Goal: Communication & Community: Answer question/provide support

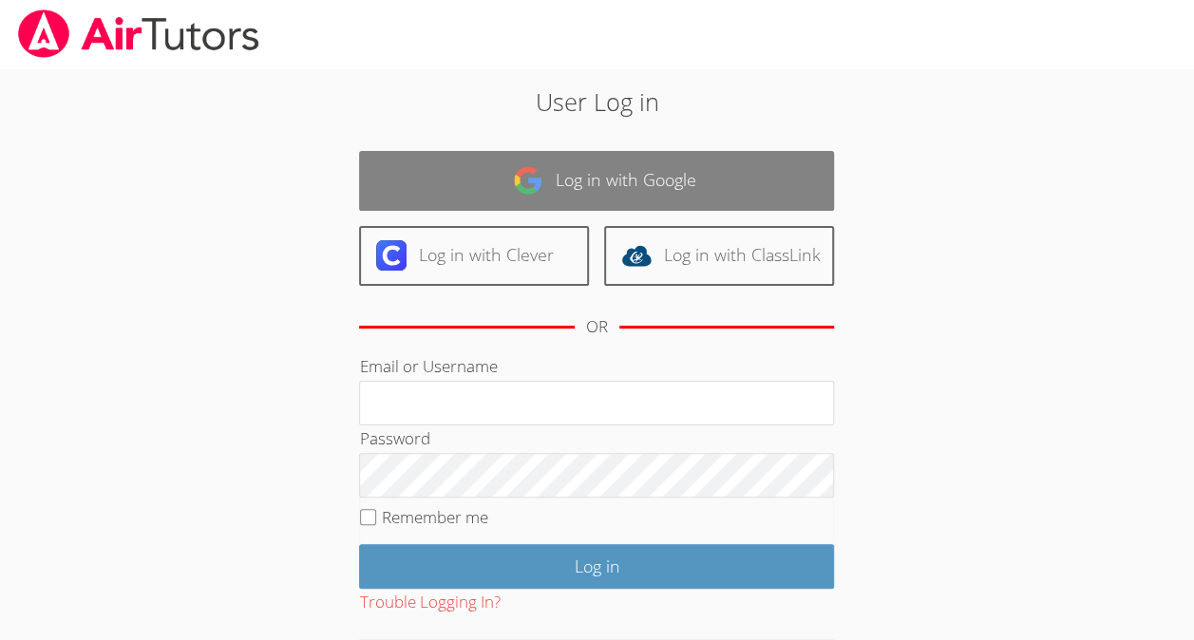
click at [559, 171] on link "Log in with Google" at bounding box center [596, 181] width 475 height 60
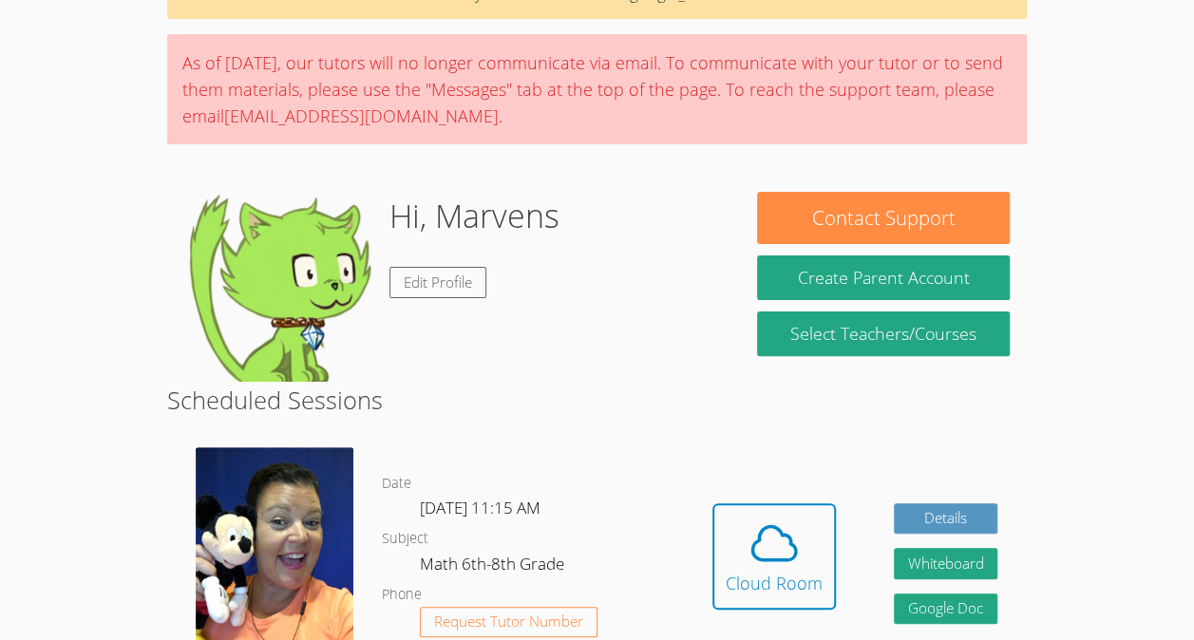
scroll to position [224, 0]
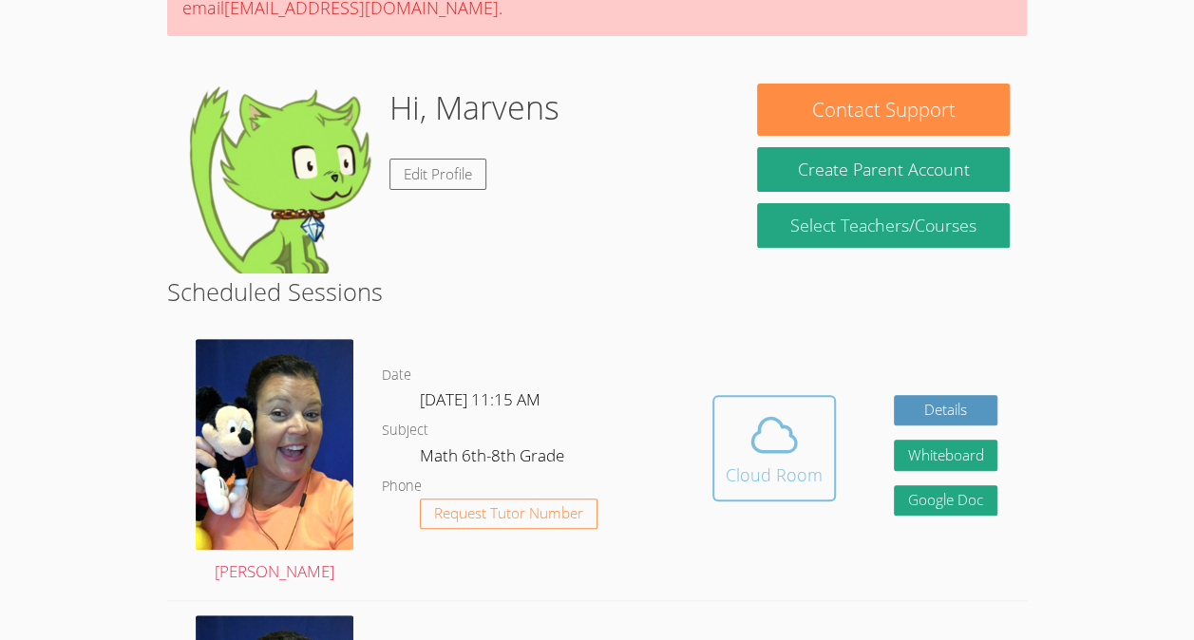
click at [762, 460] on icon at bounding box center [774, 435] width 53 height 53
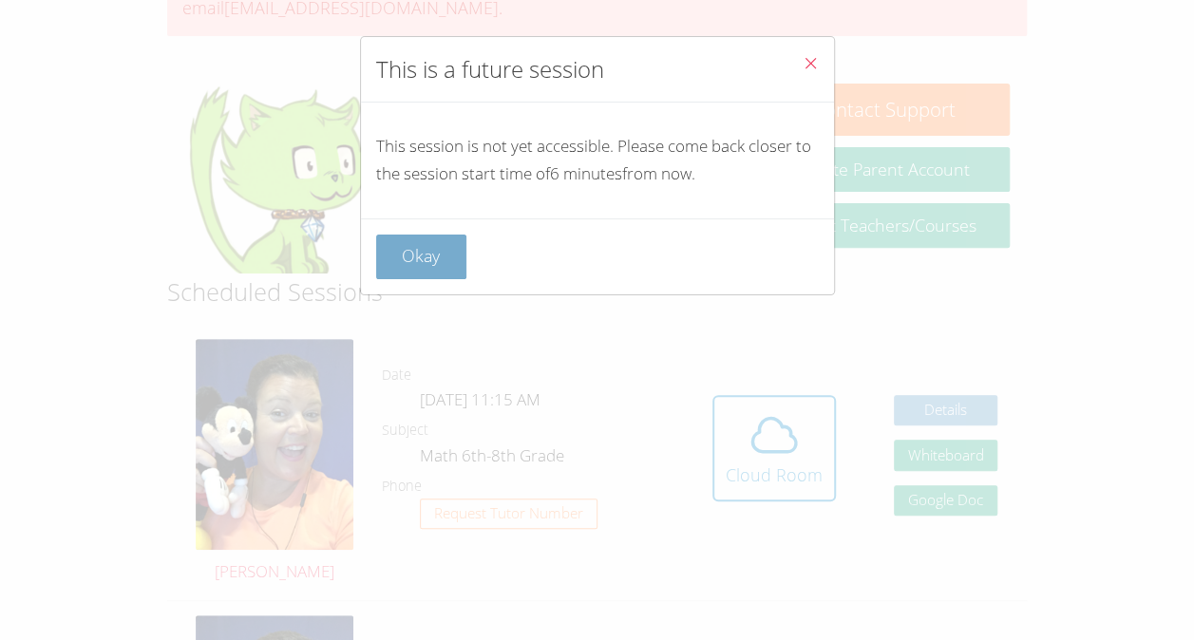
click at [416, 253] on button "Okay" at bounding box center [421, 257] width 91 height 45
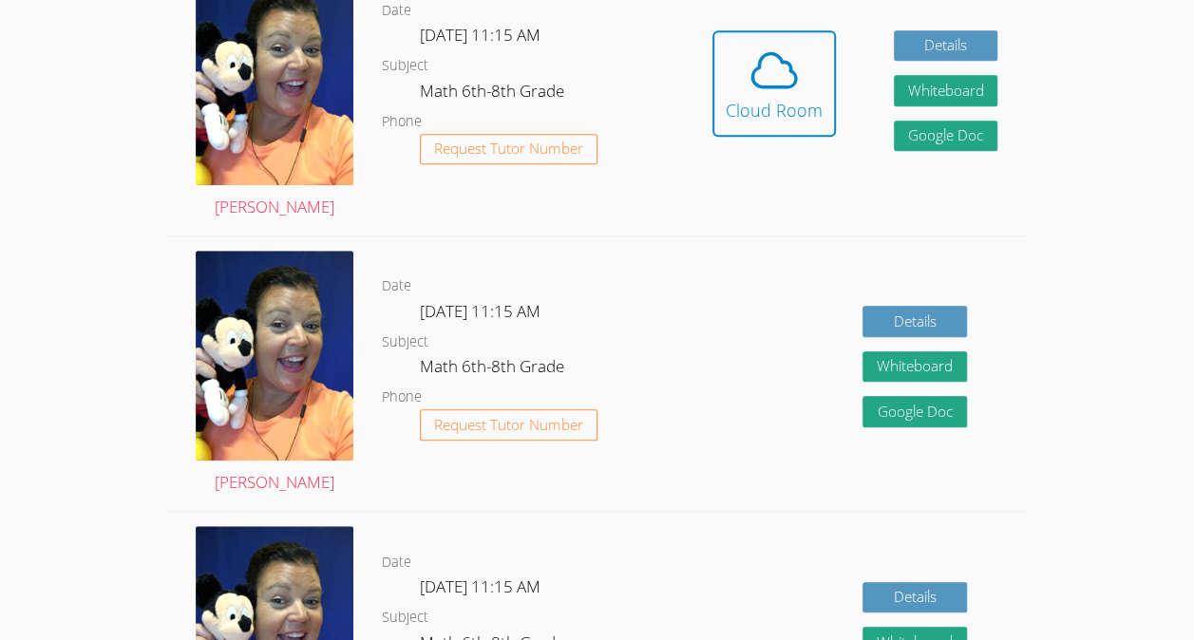
scroll to position [590, 0]
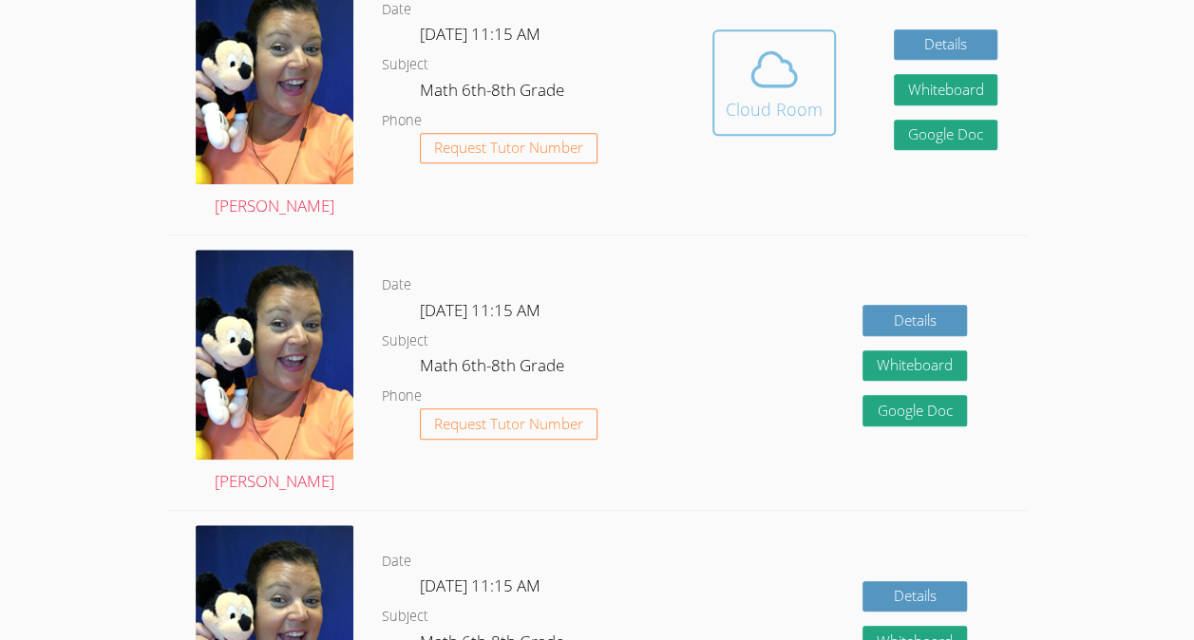
click at [802, 31] on button "Cloud Room" at bounding box center [775, 82] width 124 height 106
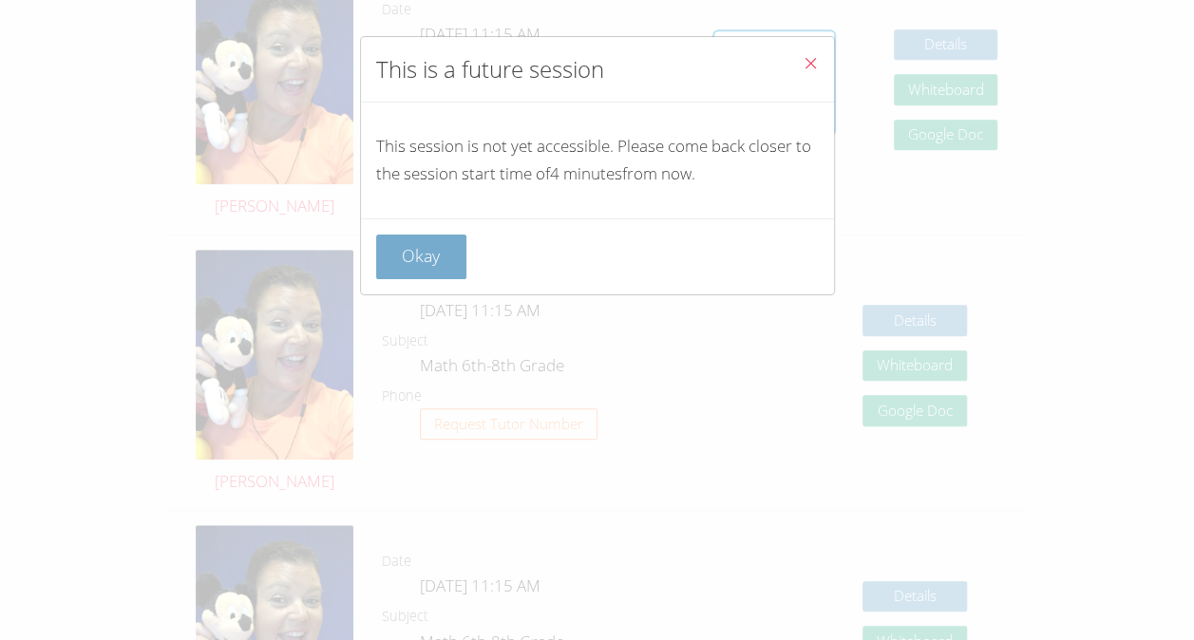
click at [450, 264] on button "Okay" at bounding box center [421, 257] width 91 height 45
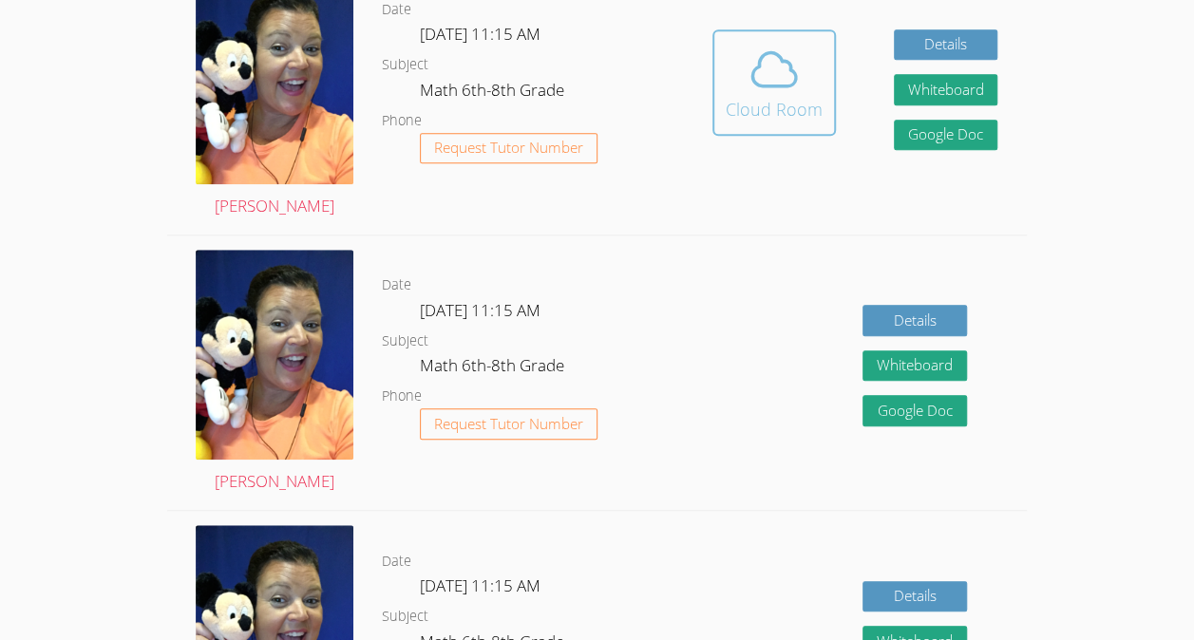
click at [720, 105] on button "Cloud Room" at bounding box center [775, 82] width 124 height 106
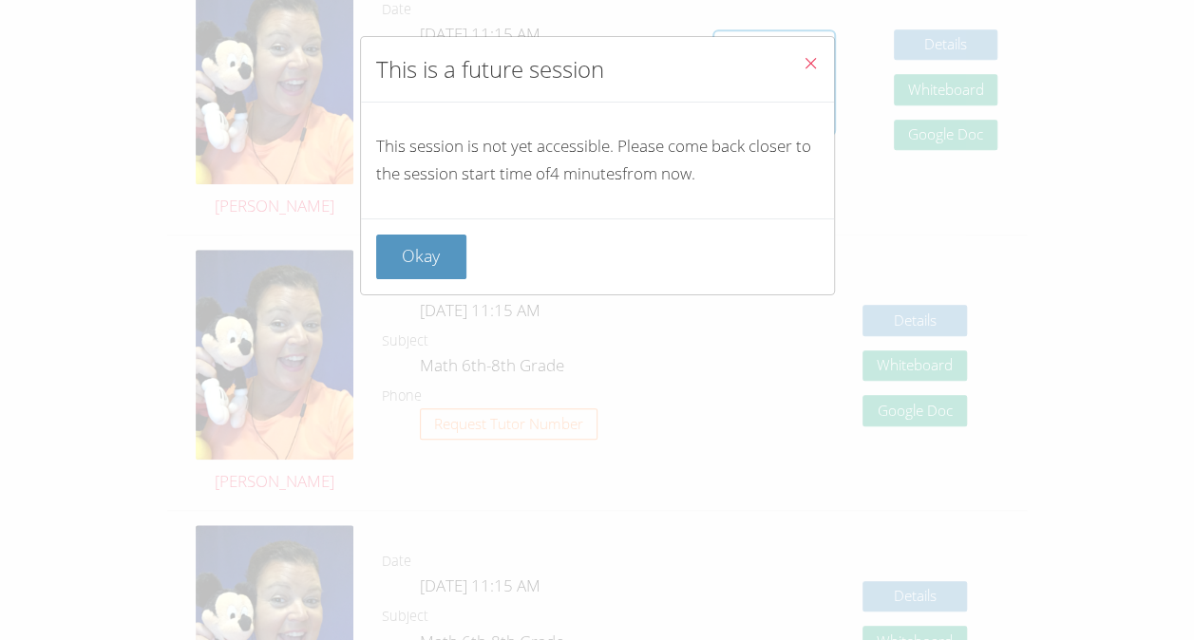
click at [803, 66] on icon "Close" at bounding box center [811, 63] width 16 height 16
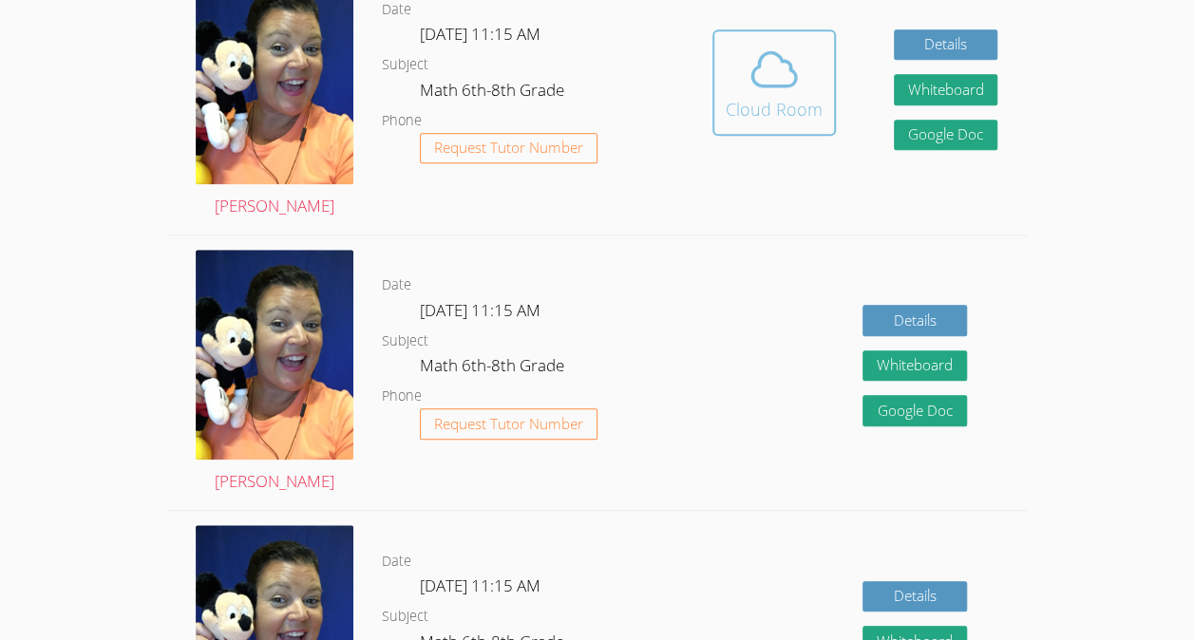
click at [739, 117] on div "Cloud Room" at bounding box center [774, 109] width 97 height 27
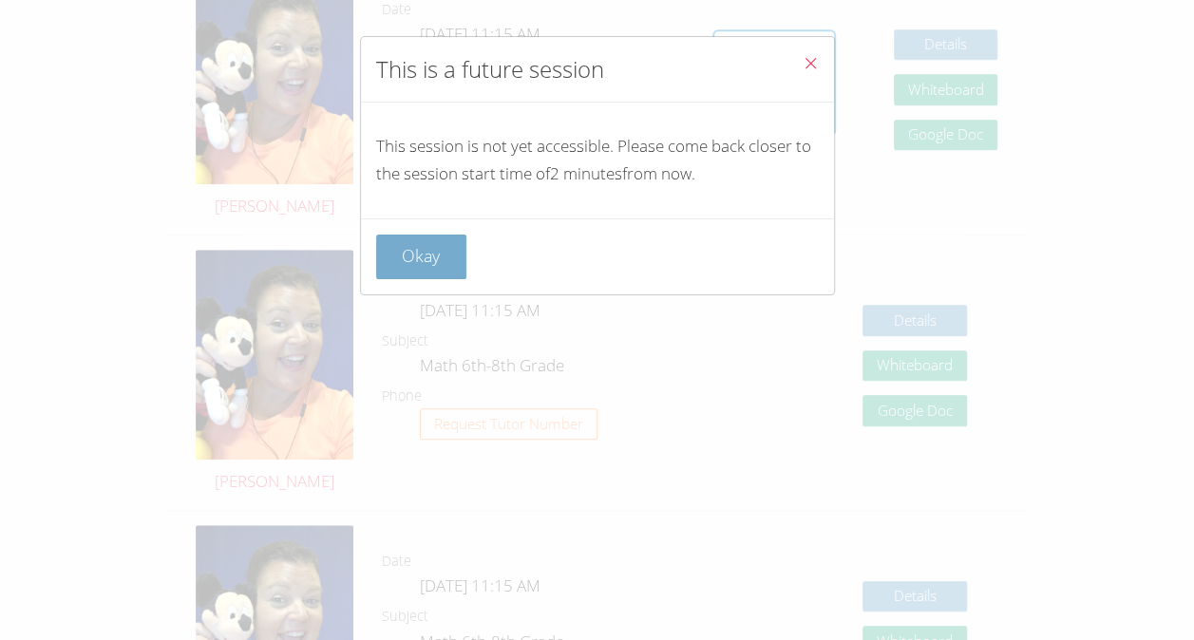
click at [432, 253] on button "Okay" at bounding box center [421, 257] width 91 height 45
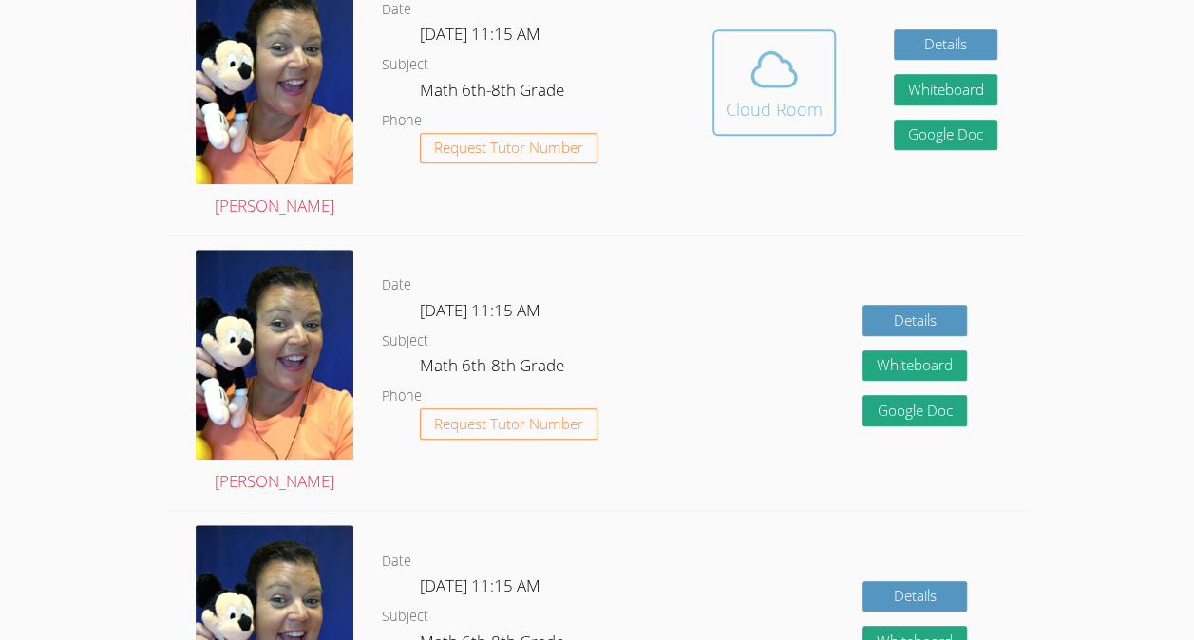
click at [777, 94] on icon at bounding box center [774, 69] width 53 height 53
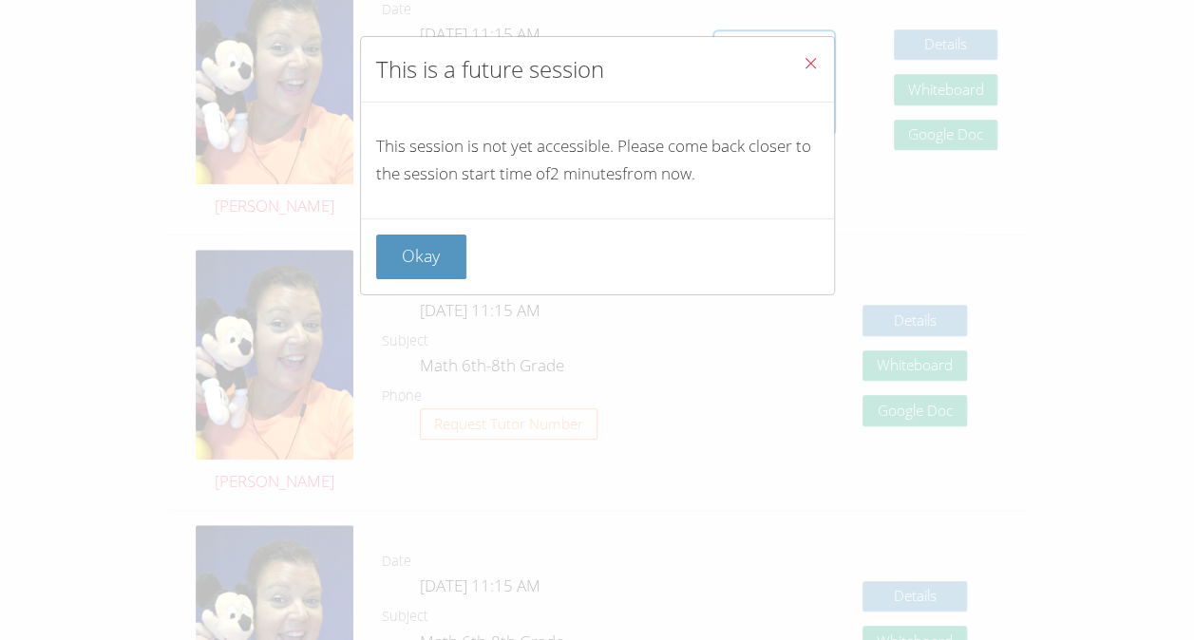
click at [803, 68] on icon "Close" at bounding box center [811, 63] width 16 height 16
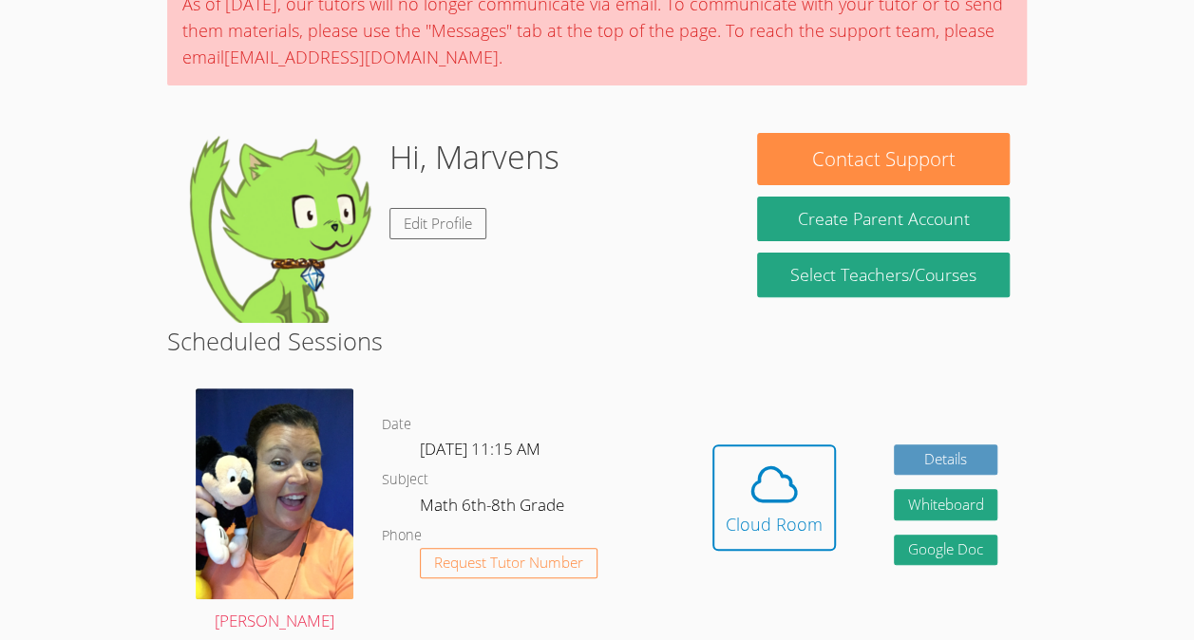
scroll to position [343, 0]
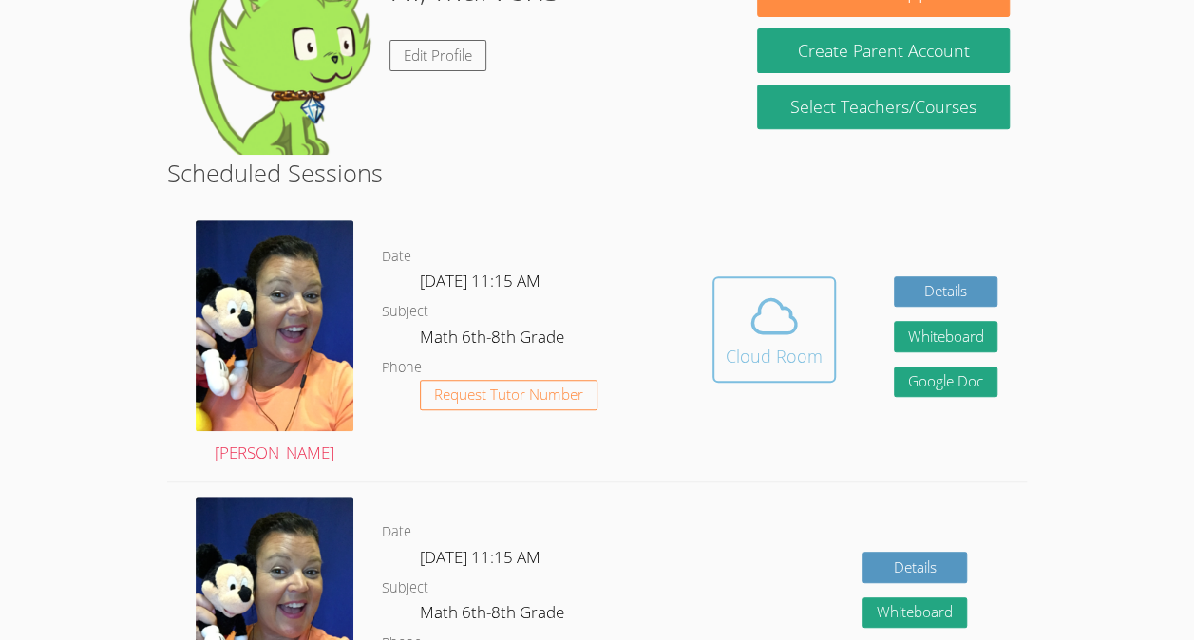
click at [793, 310] on icon at bounding box center [774, 316] width 53 height 53
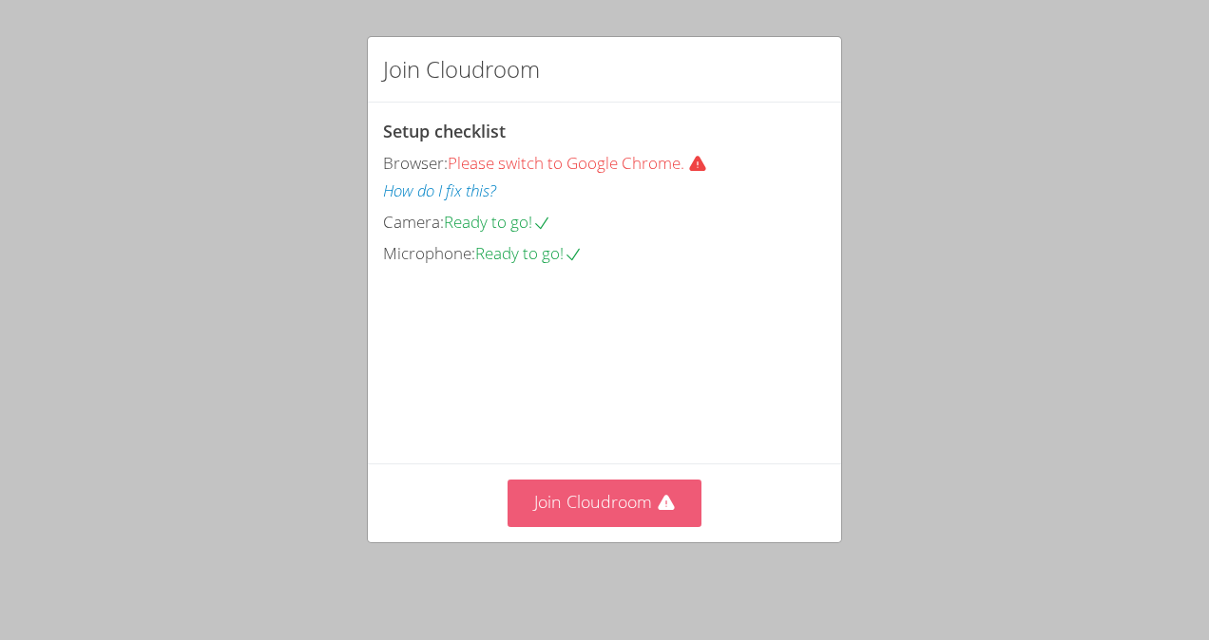
click at [647, 498] on button "Join Cloudroom" at bounding box center [604, 503] width 195 height 47
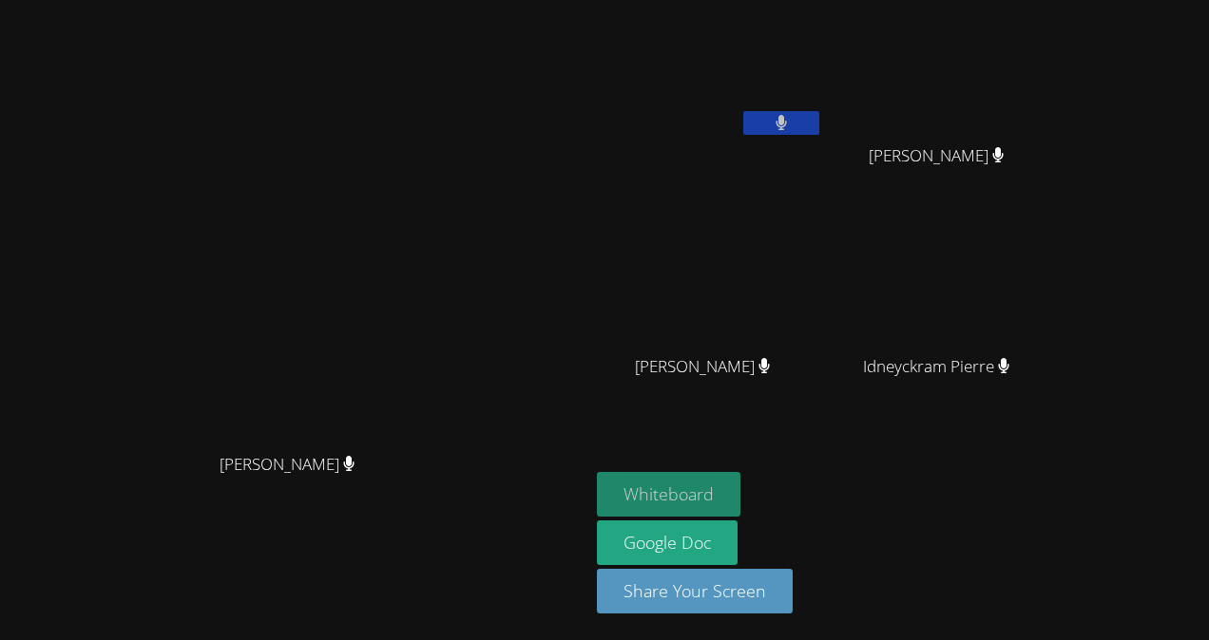
click at [599, 488] on button "Whiteboard" at bounding box center [668, 494] width 143 height 45
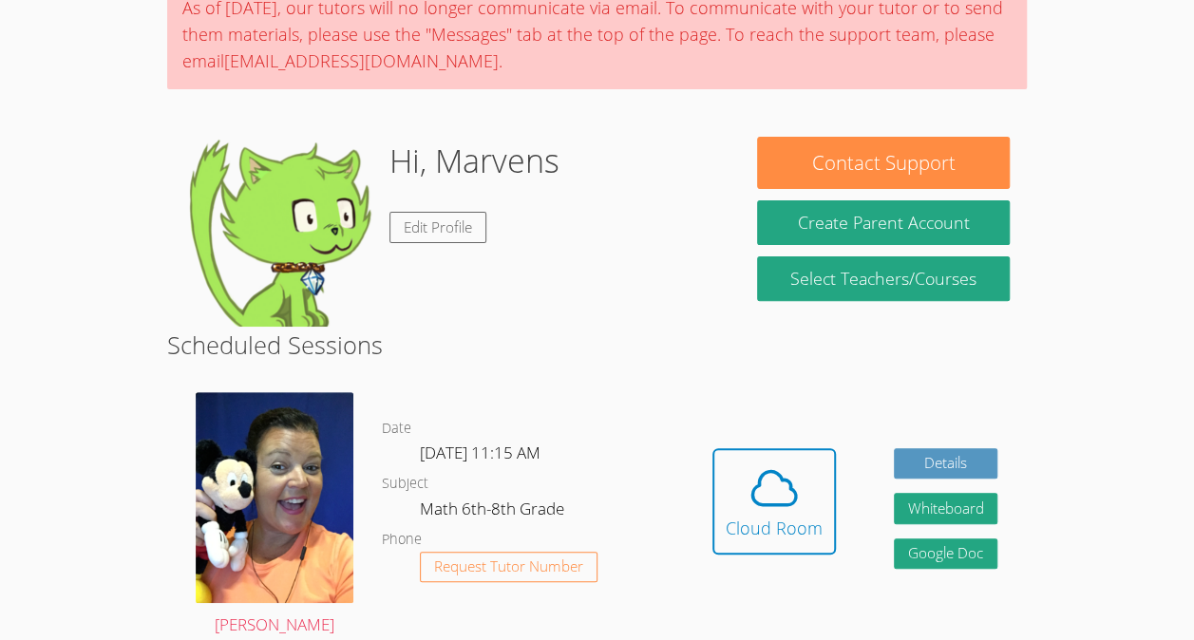
scroll to position [317, 0]
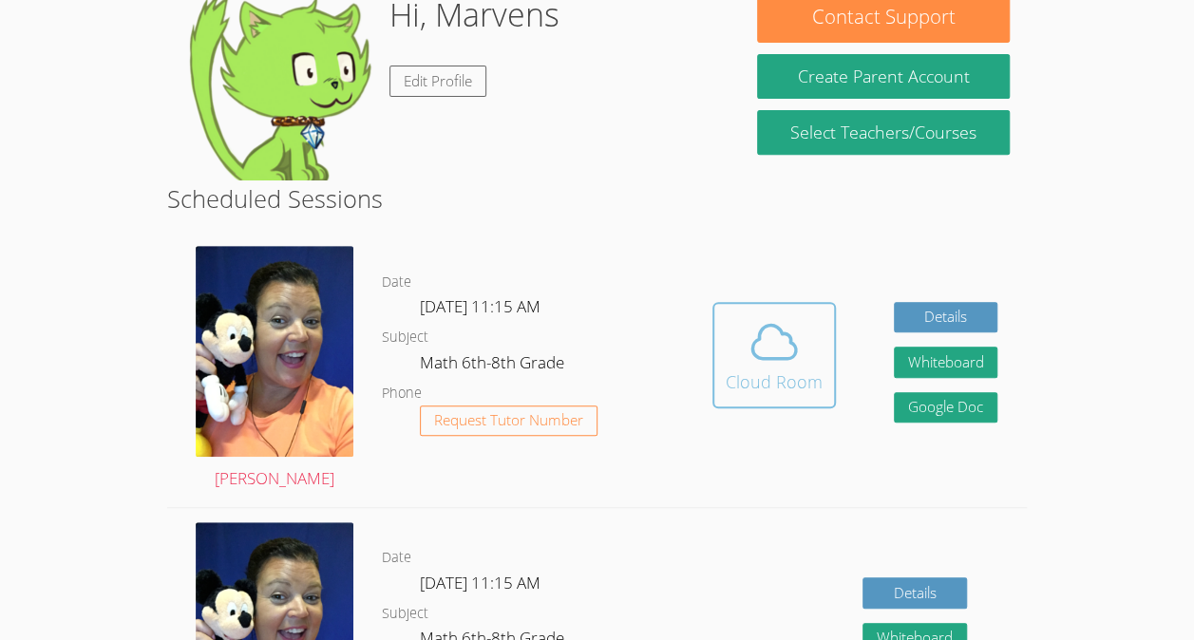
click at [796, 361] on icon at bounding box center [774, 341] width 53 height 53
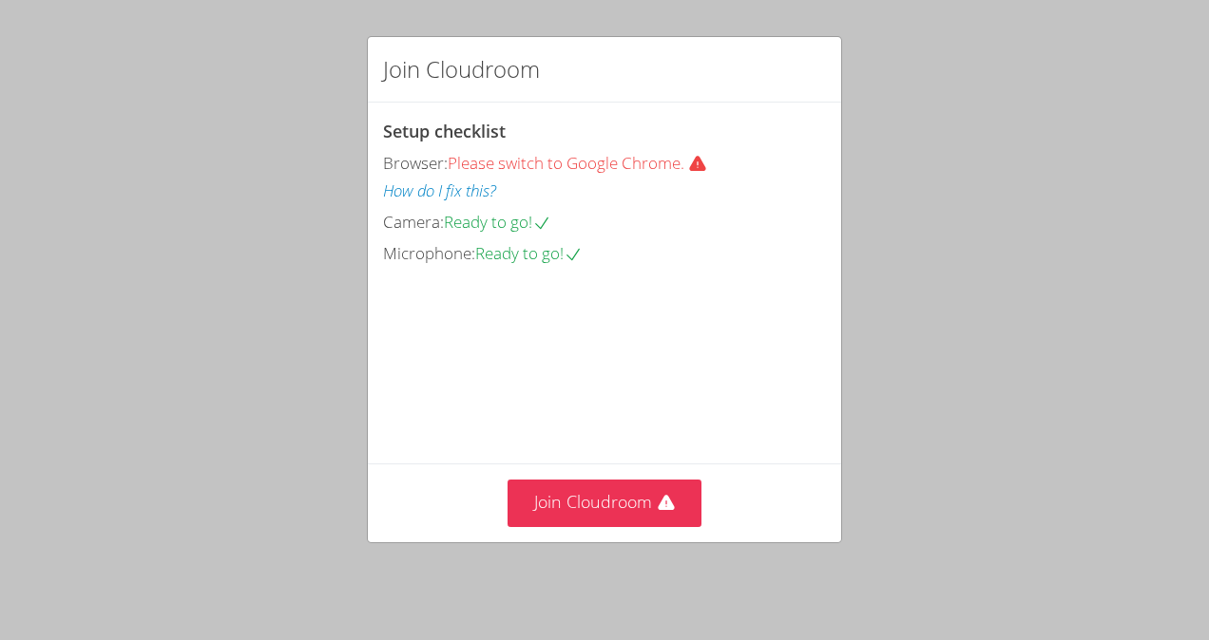
click at [638, 340] on video at bounding box center [525, 353] width 285 height 143
click at [504, 252] on span "Ready to go!" at bounding box center [528, 253] width 107 height 22
click at [508, 232] on div "Camera: Ready to go!" at bounding box center [604, 223] width 443 height 28
click at [633, 504] on button "Join Cloudroom" at bounding box center [604, 503] width 195 height 47
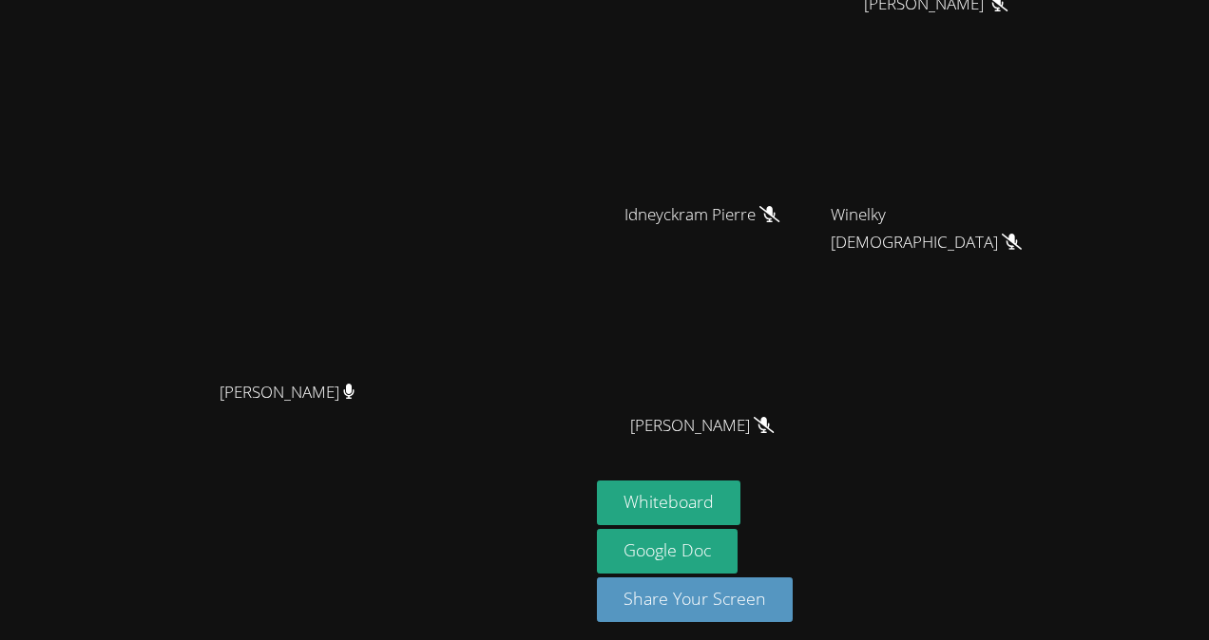
scroll to position [158, 0]
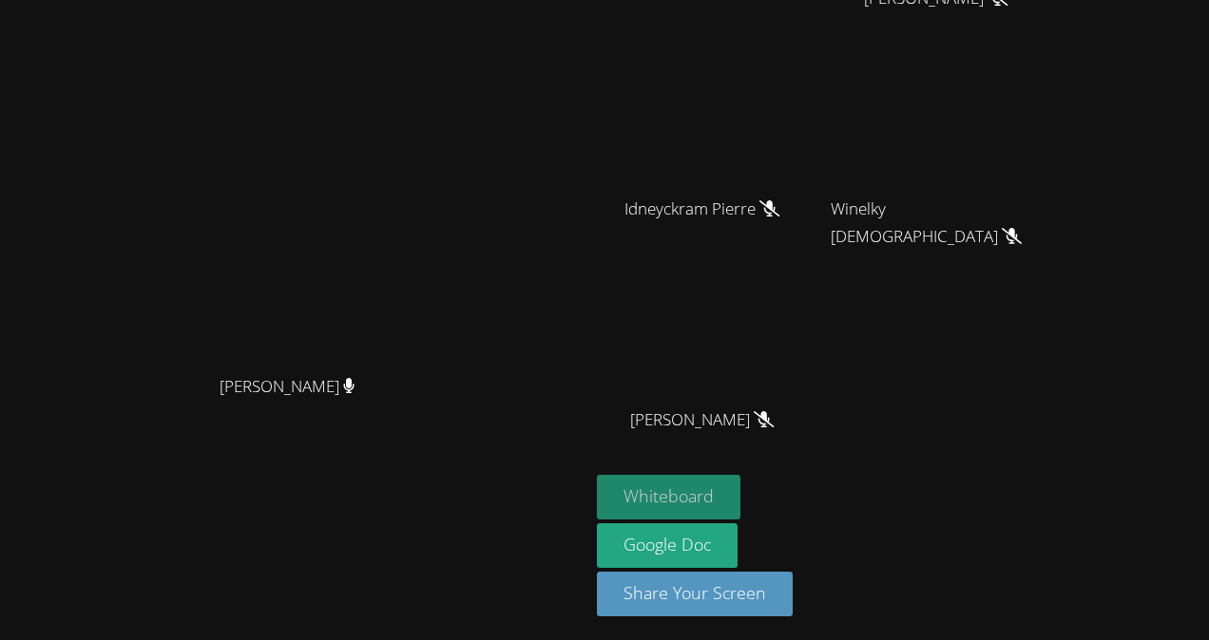
click at [740, 498] on button "Whiteboard" at bounding box center [668, 497] width 143 height 45
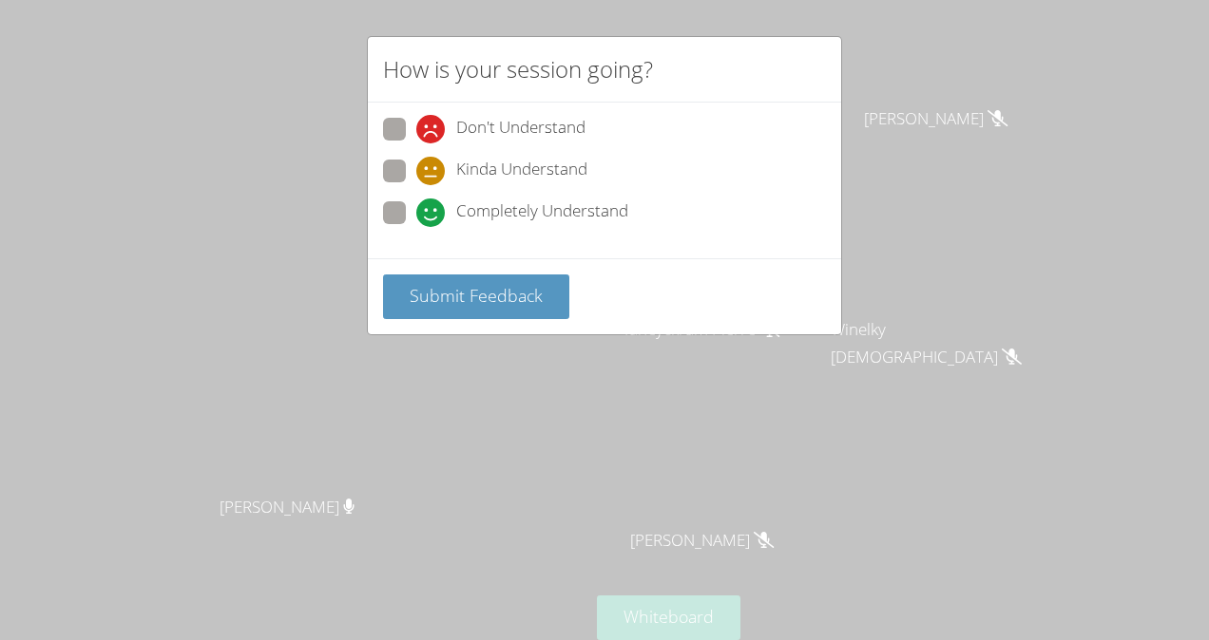
scroll to position [46, 0]
click at [416, 227] on span at bounding box center [416, 227] width 0 height 0
click at [416, 205] on input "Completely Understand" at bounding box center [424, 209] width 16 height 16
radio input "true"
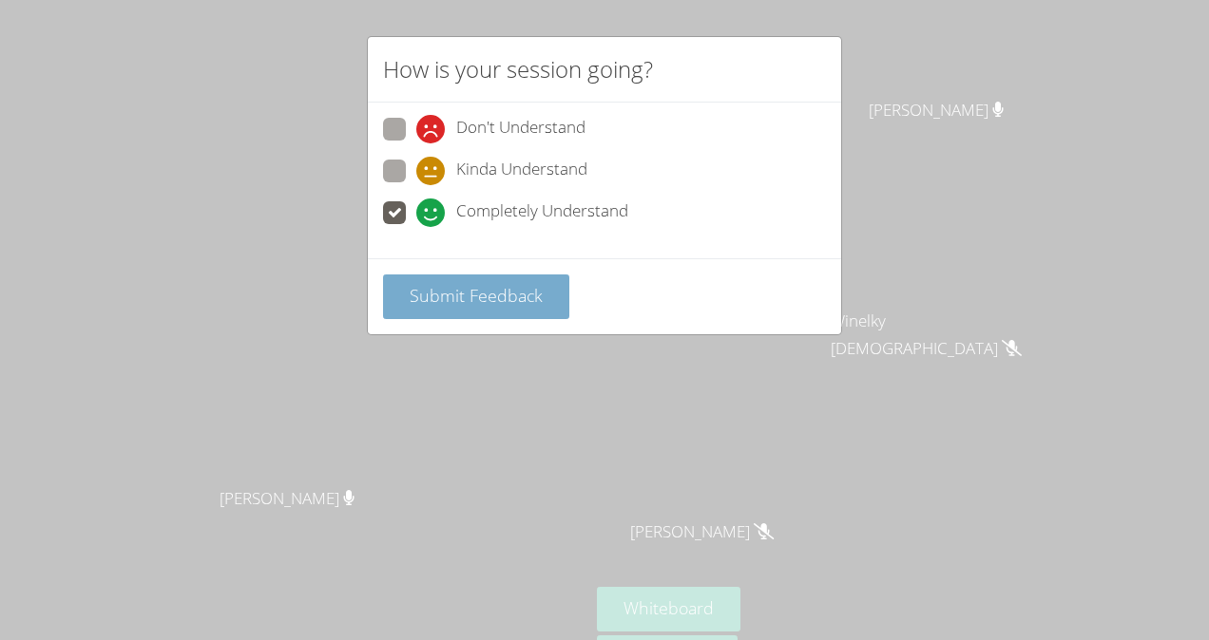
click at [446, 277] on button "Submit Feedback" at bounding box center [476, 297] width 186 height 45
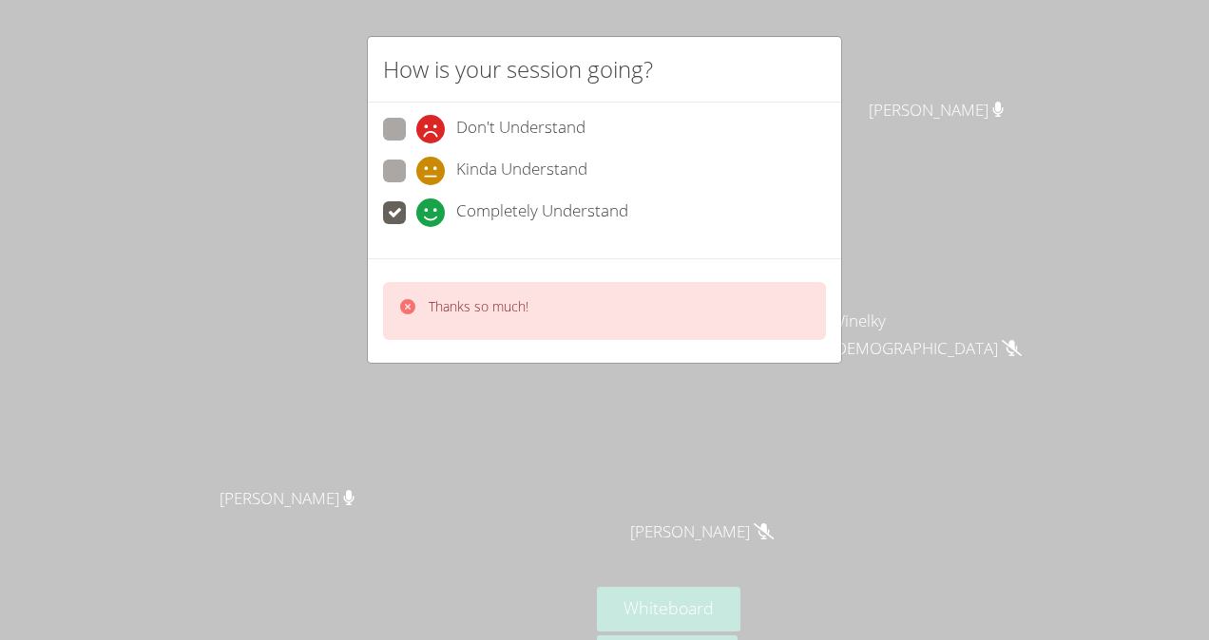
click at [414, 306] on icon at bounding box center [407, 306] width 19 height 19
click at [404, 300] on icon at bounding box center [407, 306] width 15 height 15
